Goal: Task Accomplishment & Management: Manage account settings

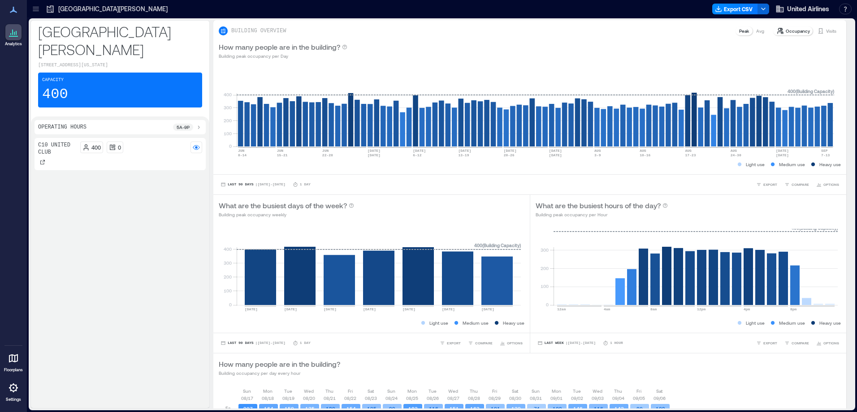
click at [554, 132] on rect at bounding box center [535, 108] width 597 height 76
click at [9, 385] on icon at bounding box center [13, 388] width 11 height 11
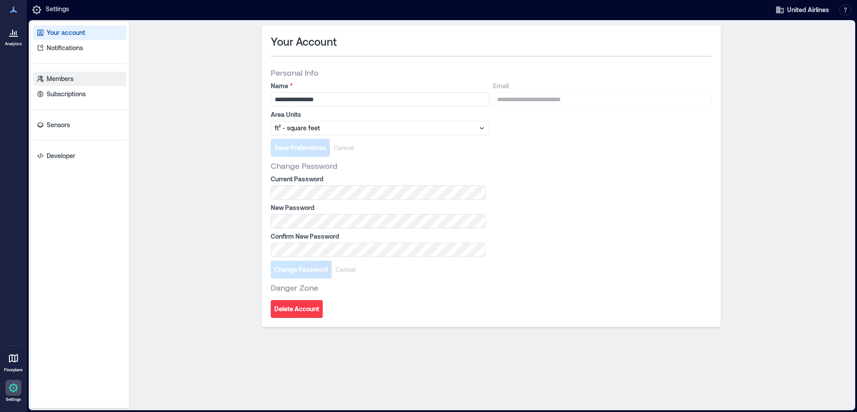
click at [57, 78] on p "Members" at bounding box center [60, 78] width 27 height 9
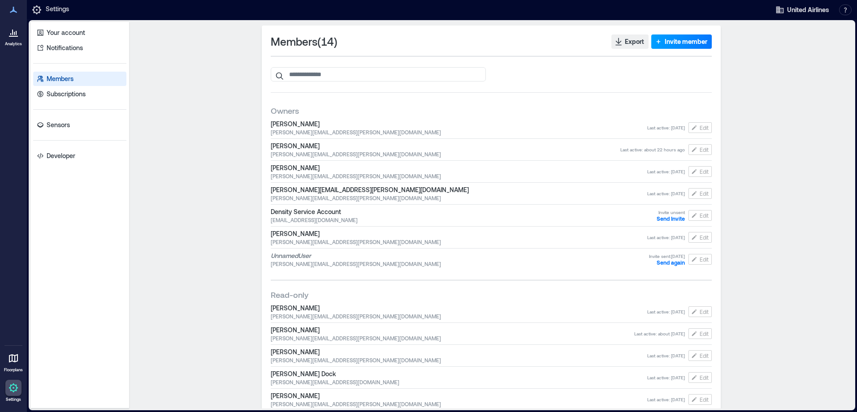
click at [681, 46] on span "Invite member" at bounding box center [685, 41] width 43 height 9
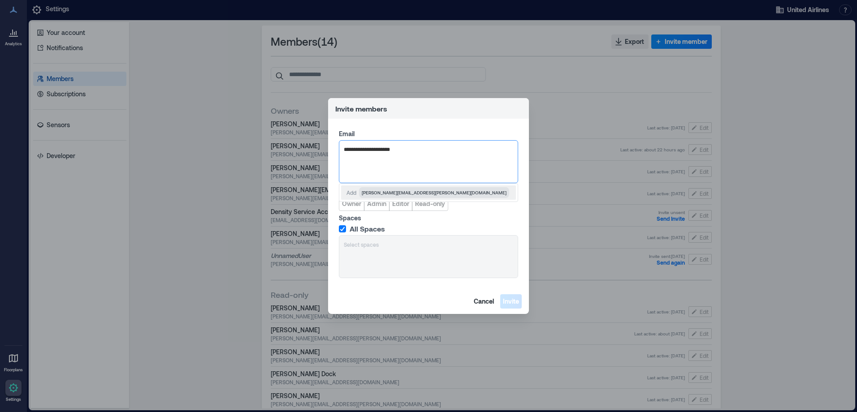
type input "**********"
click at [389, 194] on span "[PERSON_NAME][EMAIL_ADDRESS][PERSON_NAME][DOMAIN_NAME]" at bounding box center [434, 192] width 145 height 7
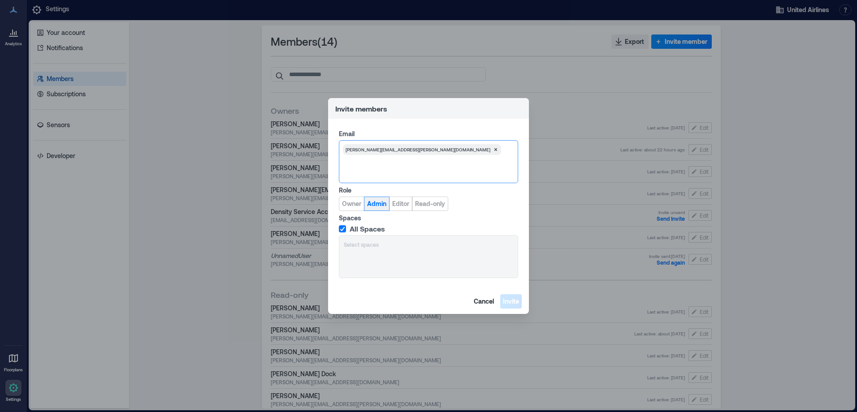
click at [378, 202] on span "Admin" at bounding box center [376, 203] width 19 height 9
click at [400, 206] on span "Editor" at bounding box center [400, 203] width 17 height 9
click at [442, 205] on span "Read-only" at bounding box center [429, 203] width 30 height 9
click at [512, 304] on span "Invite" at bounding box center [511, 301] width 16 height 9
